Goal: Information Seeking & Learning: Learn about a topic

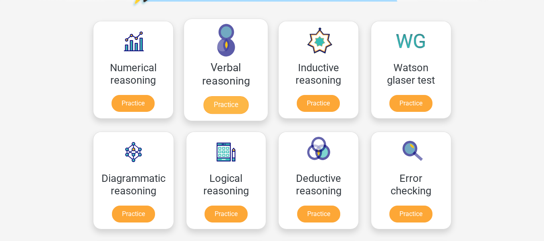
scroll to position [114, 0]
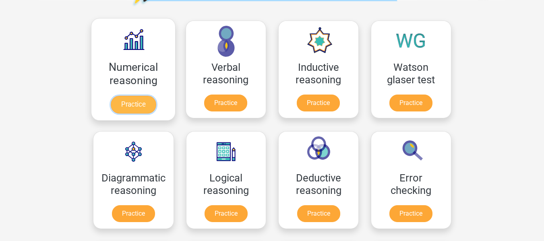
click at [139, 101] on link "Practice" at bounding box center [132, 105] width 45 height 18
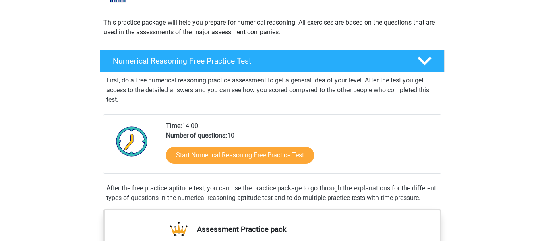
scroll to position [85, 0]
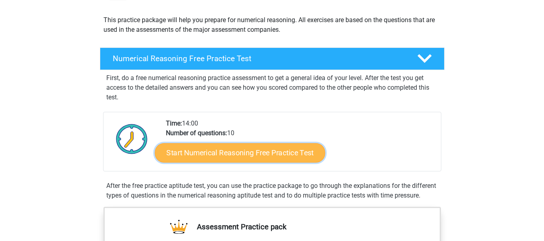
click at [235, 154] on link "Start Numerical Reasoning Free Practice Test" at bounding box center [240, 152] width 170 height 19
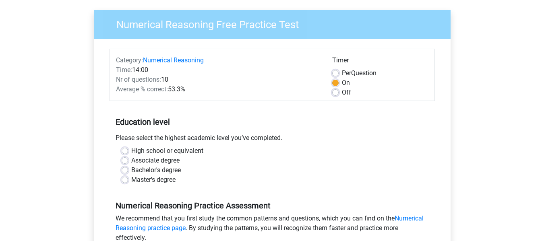
scroll to position [56, 0]
click at [131, 168] on label "Bachelor's degree" at bounding box center [156, 170] width 50 height 10
click at [124, 168] on input "Bachelor's degree" at bounding box center [125, 169] width 6 height 8
radio input "true"
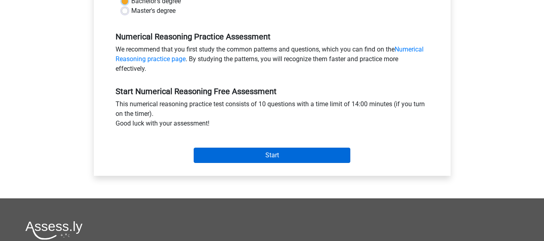
scroll to position [227, 0]
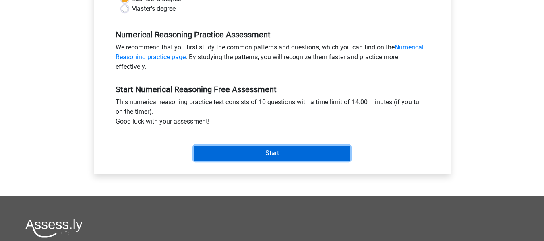
click at [261, 158] on input "Start" at bounding box center [272, 153] width 157 height 15
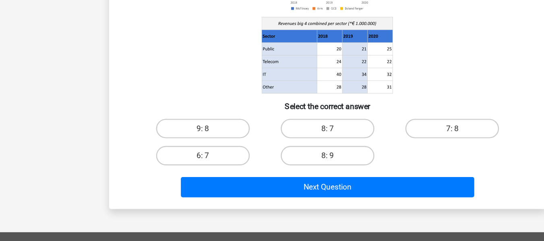
scroll to position [93, 0]
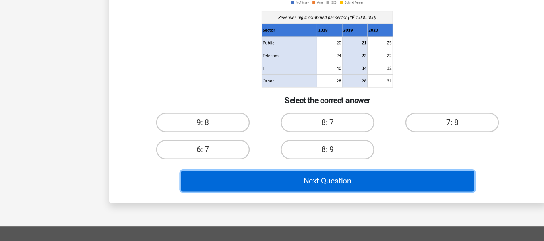
click at [269, 189] on button "Next Question" at bounding box center [272, 190] width 244 height 17
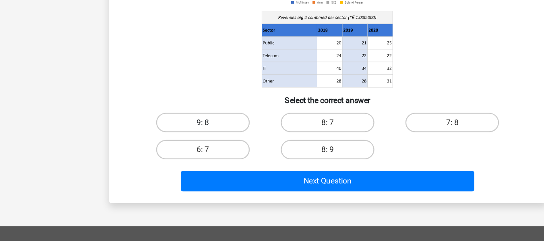
click at [192, 141] on label "9: 8" at bounding box center [169, 142] width 78 height 16
click at [174, 142] on input "9: 8" at bounding box center [170, 144] width 5 height 5
radio input "true"
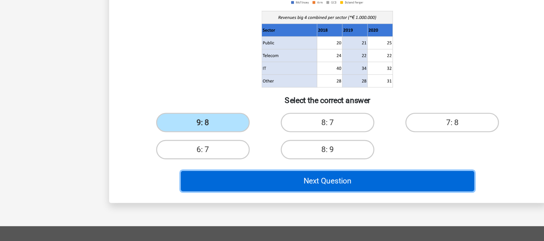
click at [244, 194] on button "Next Question" at bounding box center [272, 190] width 244 height 17
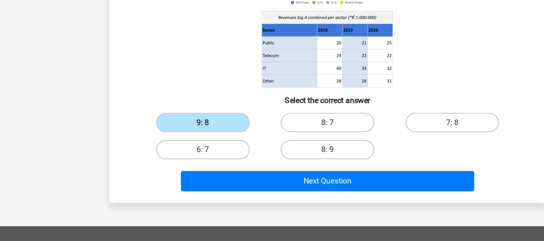
click at [256, 142] on label "8: 7" at bounding box center [272, 142] width 78 height 16
click at [272, 142] on input "8: 7" at bounding box center [274, 144] width 5 height 5
radio input "true"
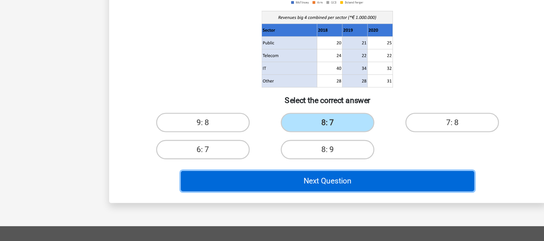
click at [256, 194] on button "Next Question" at bounding box center [272, 190] width 244 height 17
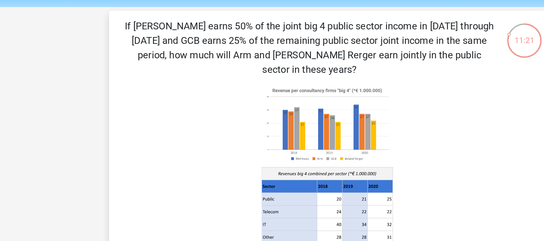
scroll to position [0, 0]
